Goal: Task Accomplishment & Management: Use online tool/utility

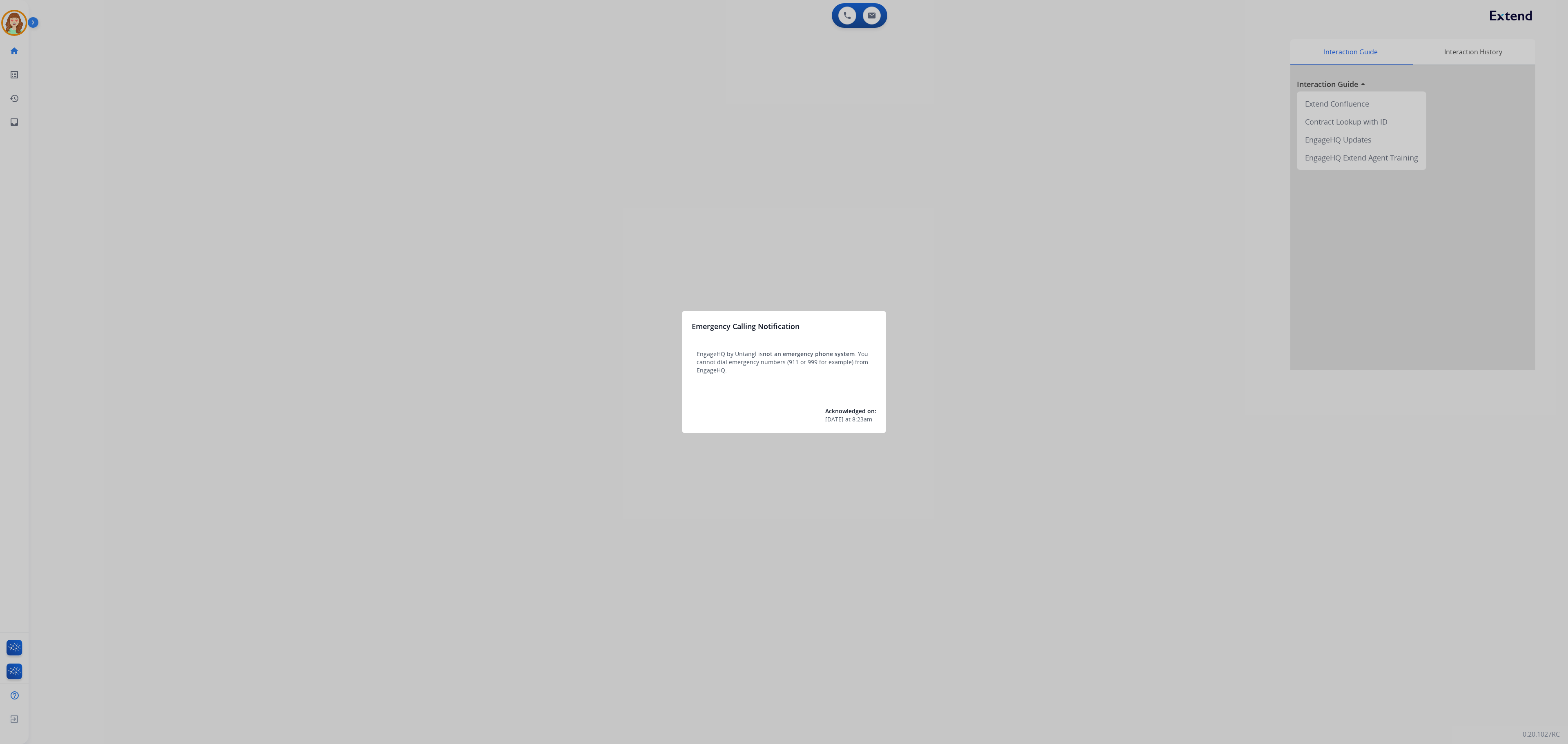
click at [194, 184] on div at bounding box center [784, 372] width 1568 height 744
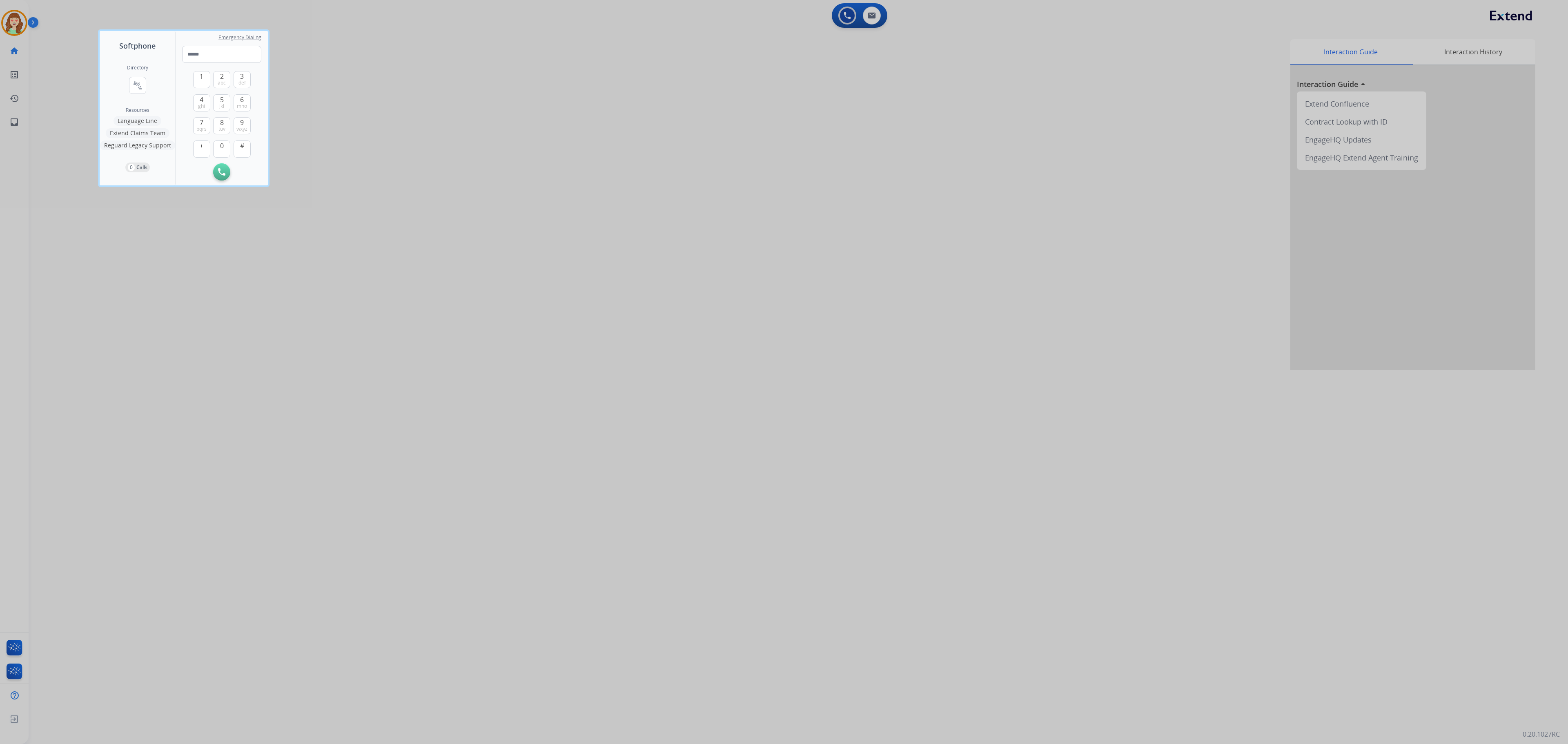
click at [687, 214] on div at bounding box center [784, 372] width 1568 height 744
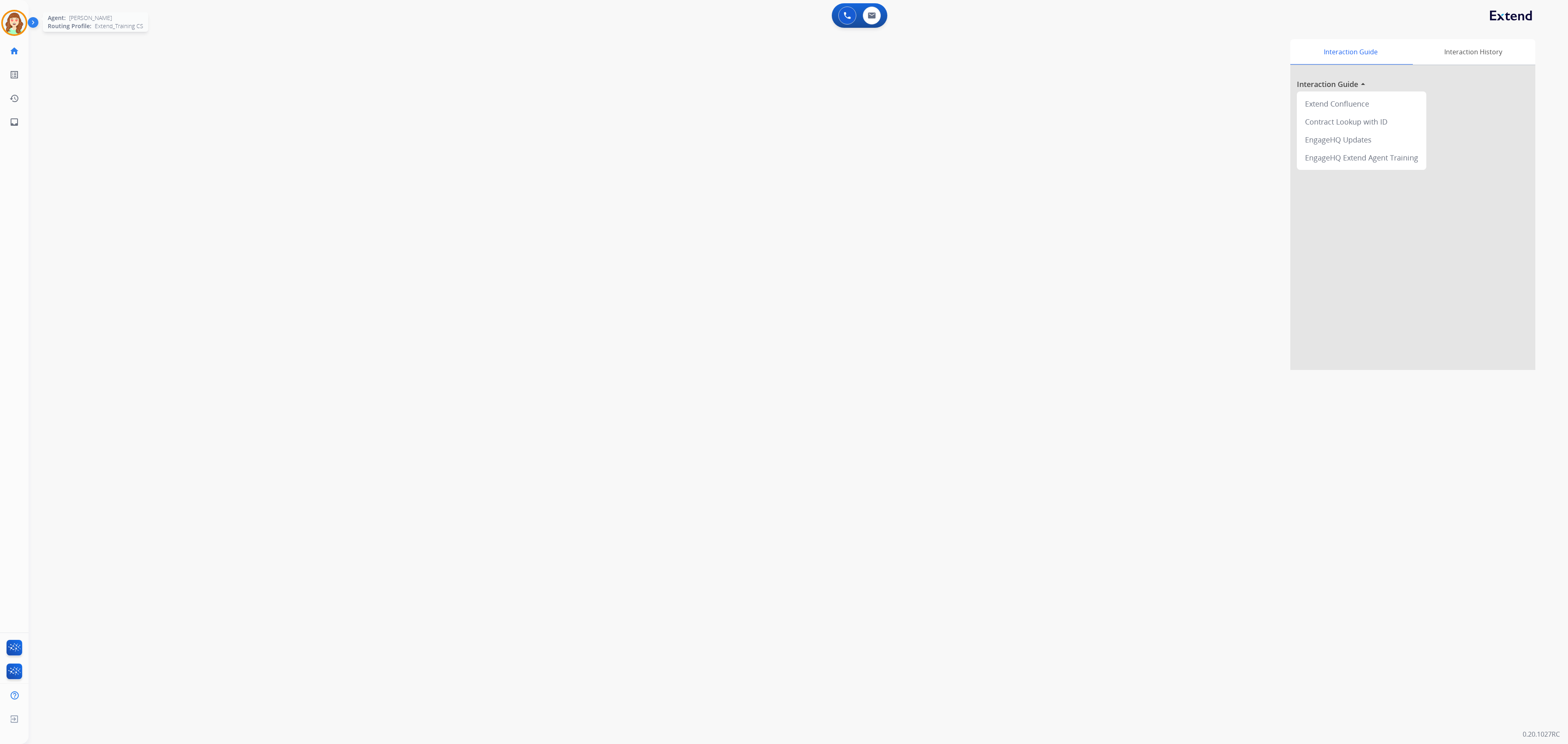
click at [14, 26] on img at bounding box center [15, 23] width 23 height 23
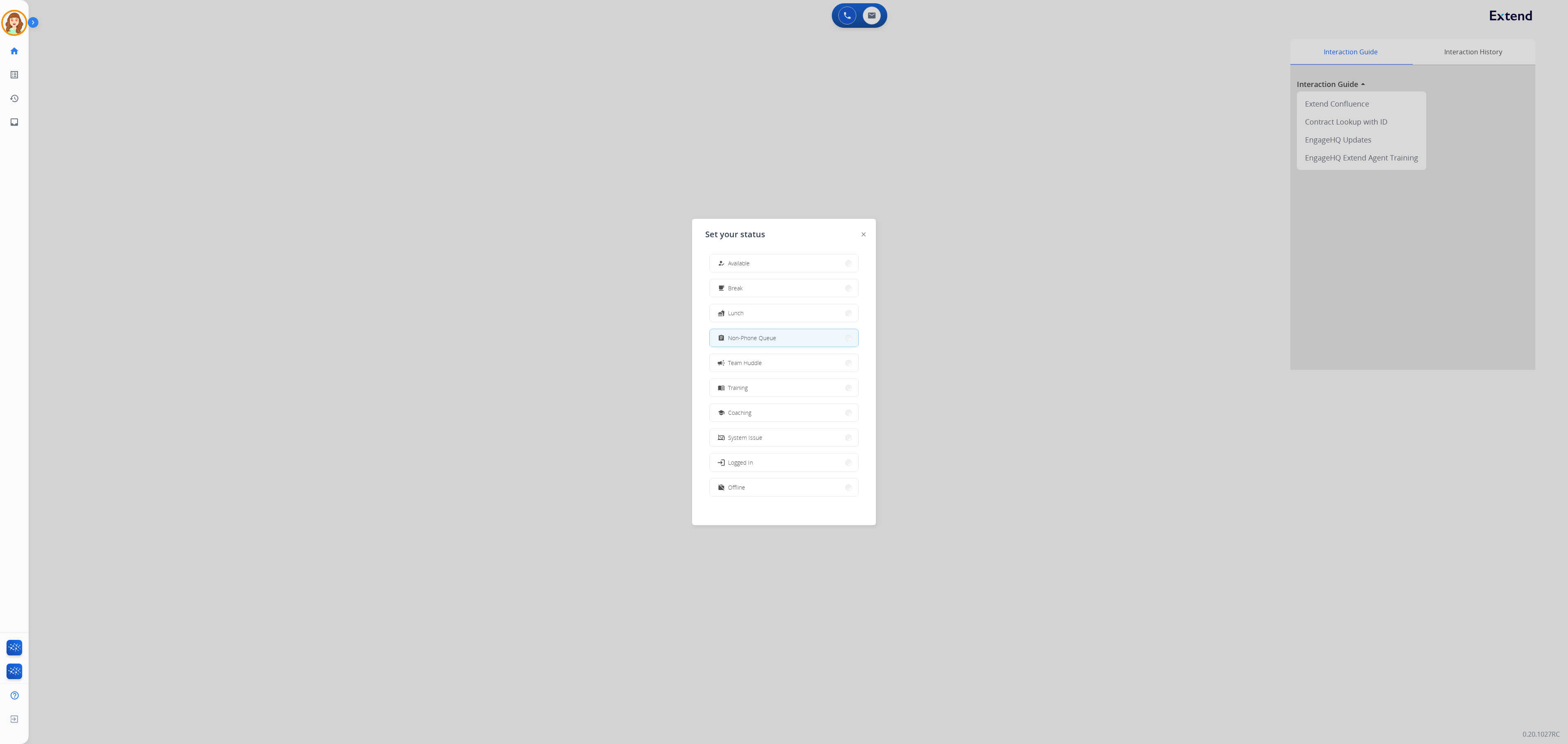
click at [979, 272] on div at bounding box center [784, 372] width 1568 height 744
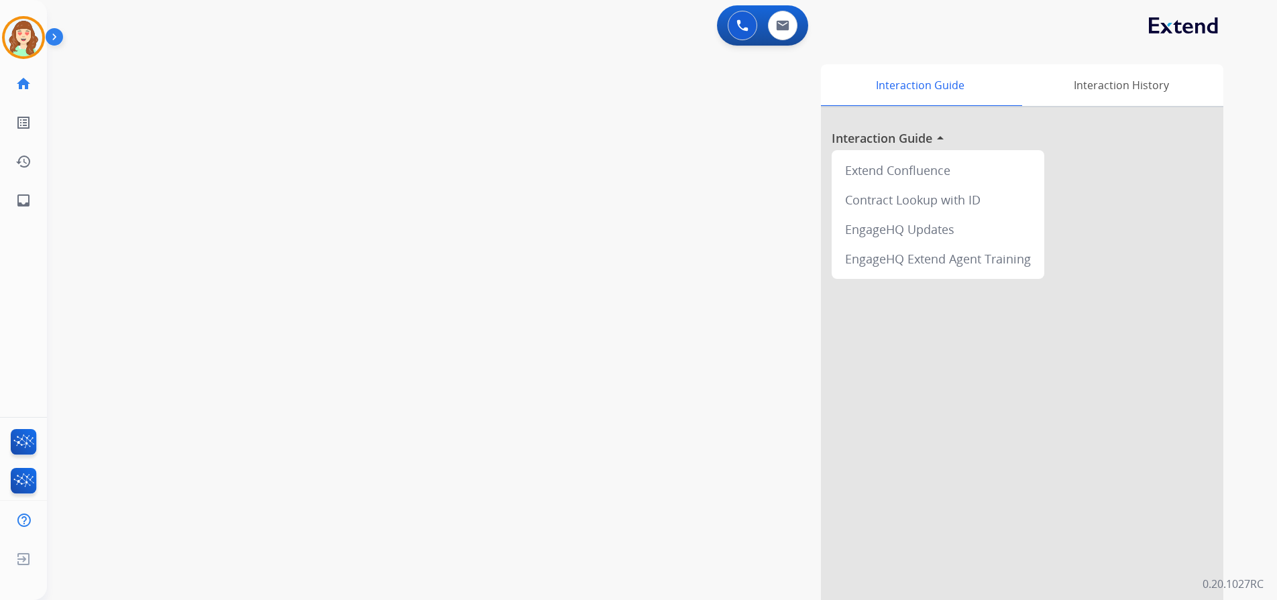
drag, startPoint x: 2534, startPoint y: 3, endPoint x: 491, endPoint y: 17, distance: 2043.4
click at [527, 313] on div "Interaction Guide Interaction History Interaction Guide arrow_drop_up Extend Co…" at bounding box center [833, 335] width 781 height 543
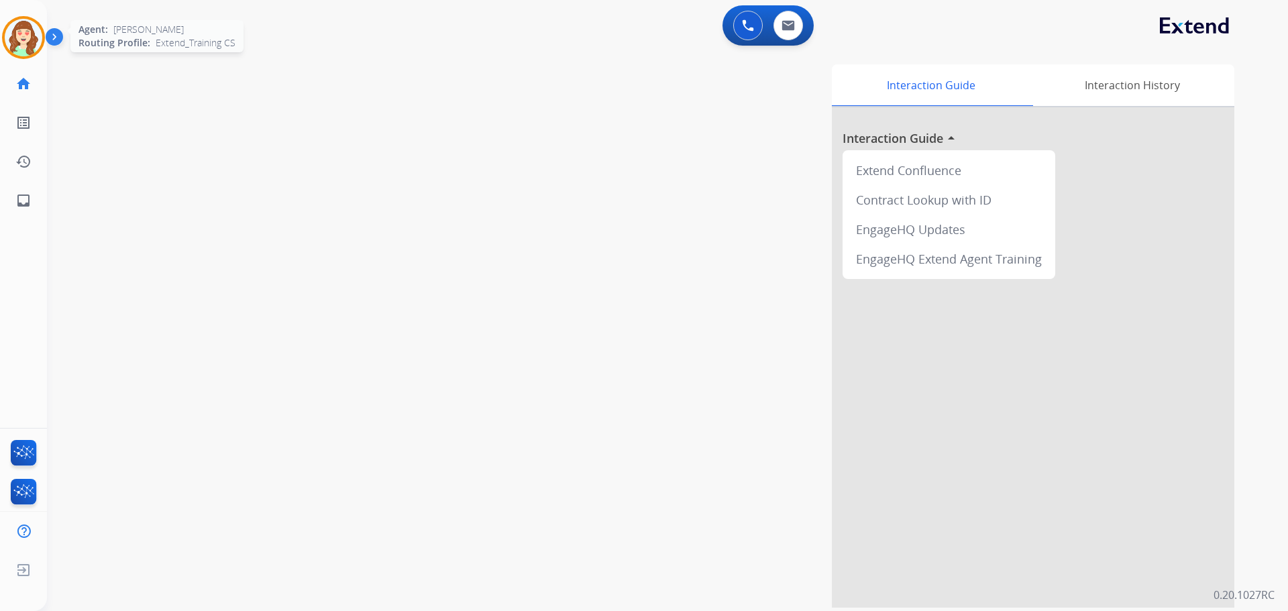
click at [21, 43] on img at bounding box center [24, 38] width 38 height 38
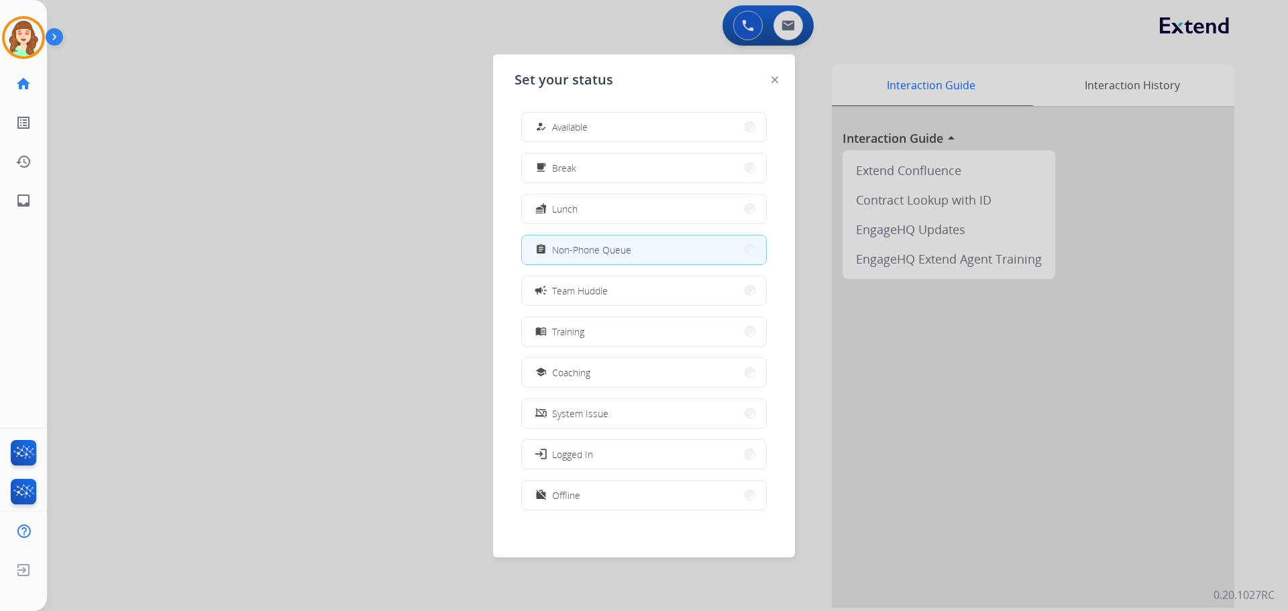
click at [326, 269] on div at bounding box center [644, 305] width 1288 height 611
